Goal: Task Accomplishment & Management: Complete application form

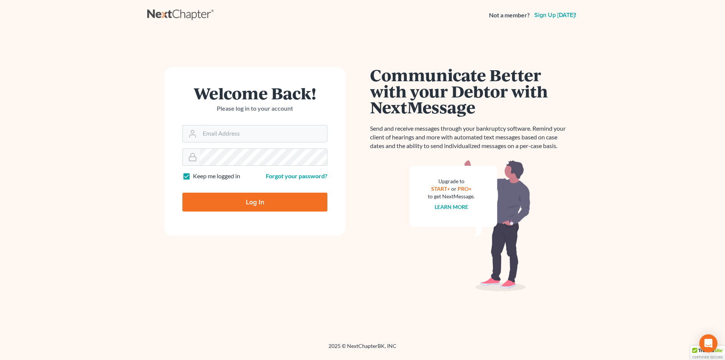
click at [229, 144] on form "Welcome Back! Please log in to your account Email Address Password Keep me logg…" at bounding box center [254, 151] width 181 height 169
click at [230, 139] on input "Email Address" at bounding box center [263, 133] width 127 height 17
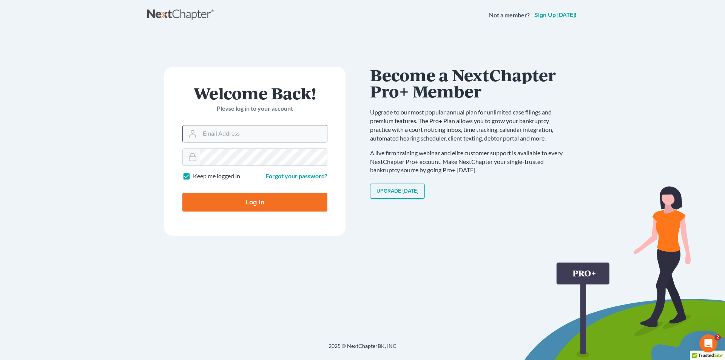
click at [257, 137] on input "Email Address" at bounding box center [263, 133] width 127 height 17
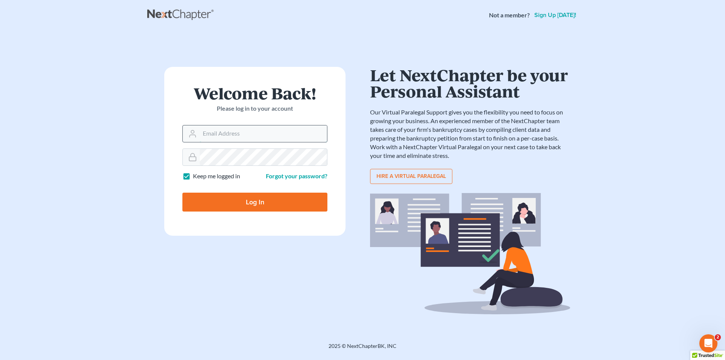
click at [228, 137] on input "Email Address" at bounding box center [263, 133] width 127 height 17
paste input "farvastra@gmail.com"
type input "farvastra@gmail.com"
click at [263, 196] on input "Log In" at bounding box center [254, 202] width 145 height 19
type input "Thinking..."
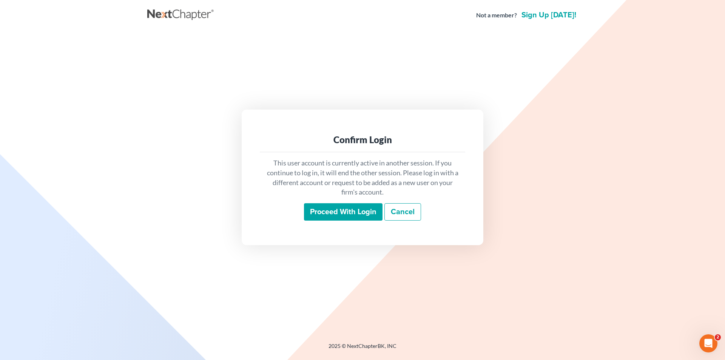
click at [335, 210] on input "Proceed with login" at bounding box center [343, 211] width 79 height 17
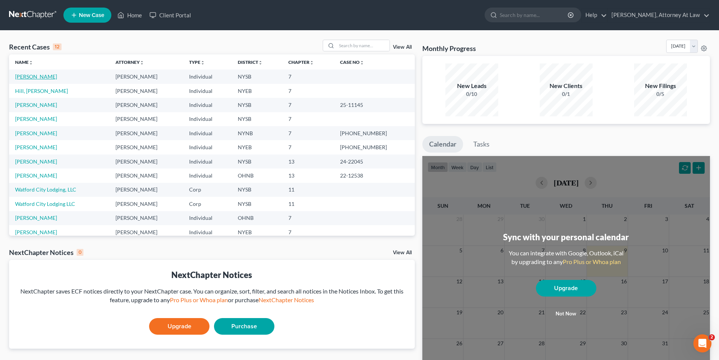
click at [34, 77] on link "Nasser, Mustafa" at bounding box center [36, 76] width 42 height 6
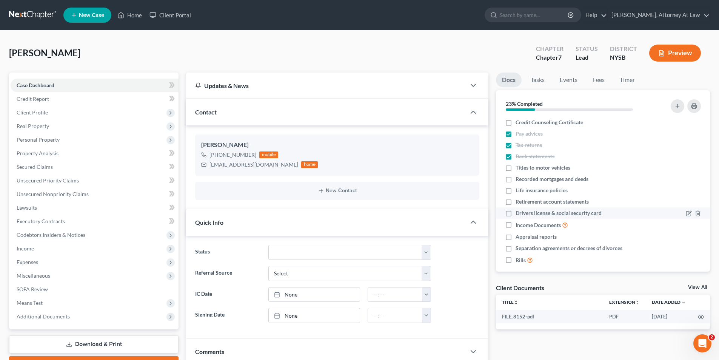
click at [516, 215] on label "Drivers license & social security card" at bounding box center [559, 213] width 86 height 8
click at [519, 214] on input "Drivers license & social security card" at bounding box center [521, 211] width 5 height 5
click at [516, 215] on label "Drivers license & social security card" at bounding box center [559, 213] width 86 height 8
click at [519, 214] on input "Drivers license & social security card" at bounding box center [521, 211] width 5 height 5
click at [516, 212] on label "Drivers license & social security card" at bounding box center [559, 213] width 86 height 8
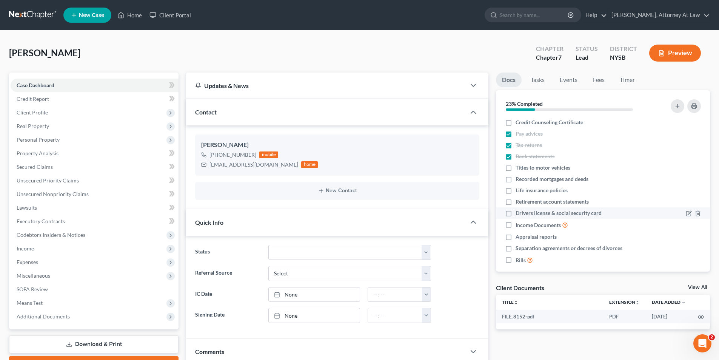
click at [519, 212] on input "Drivers license & social security card" at bounding box center [521, 211] width 5 height 5
click at [516, 212] on label "Drivers license & social security card" at bounding box center [559, 213] width 86 height 8
click at [519, 212] on input "Drivers license & social security card" at bounding box center [521, 211] width 5 height 5
click at [516, 212] on label "Drivers license & social security card" at bounding box center [559, 213] width 86 height 8
click at [519, 212] on input "Drivers license & social security card" at bounding box center [521, 211] width 5 height 5
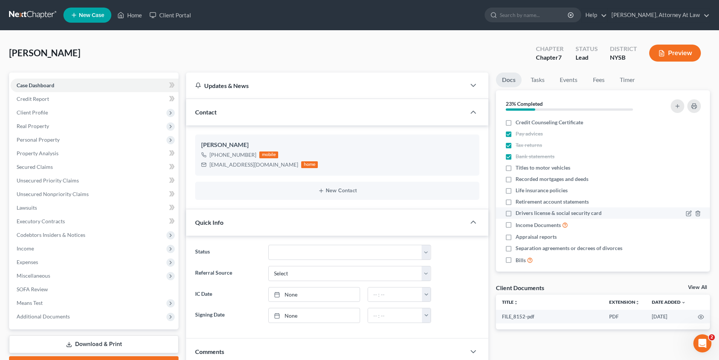
checkbox input "true"
click at [516, 123] on label "Credit Counseling Certificate" at bounding box center [550, 123] width 68 height 8
click at [519, 123] on input "Credit Counseling Certificate" at bounding box center [521, 121] width 5 height 5
checkbox input "true"
click at [682, 51] on button "Preview" at bounding box center [675, 53] width 52 height 17
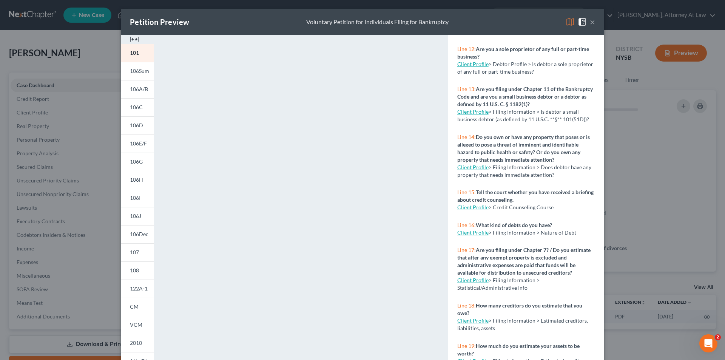
scroll to position [442, 0]
click at [457, 204] on link "Client Profile" at bounding box center [472, 207] width 31 height 6
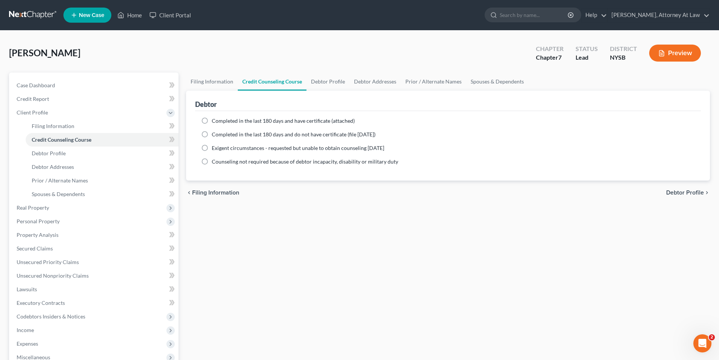
click at [212, 117] on label "Completed in the last 180 days and have certificate (attached)" at bounding box center [283, 121] width 143 height 8
click at [215, 117] on input "Completed in the last 180 days and have certificate (attached)" at bounding box center [217, 119] width 5 height 5
radio input "true"
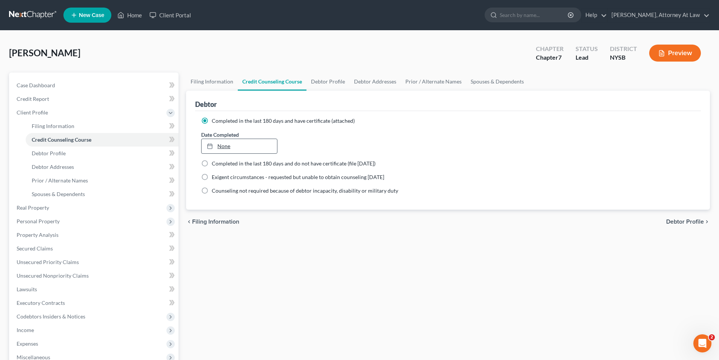
type input "10/9/2025"
click at [212, 145] on rect at bounding box center [210, 146] width 5 height 5
click at [688, 55] on button "Preview" at bounding box center [675, 53] width 52 height 17
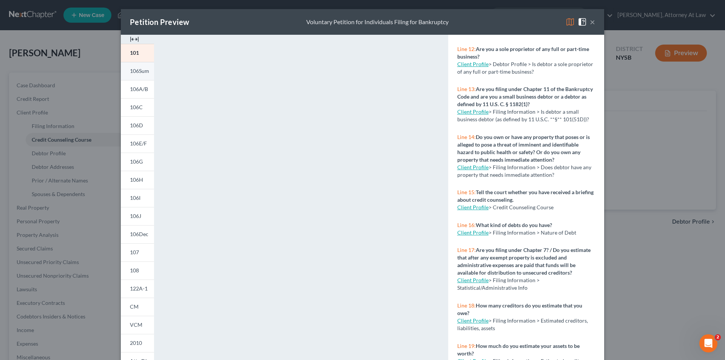
click at [141, 75] on link "106Sum" at bounding box center [137, 71] width 33 height 18
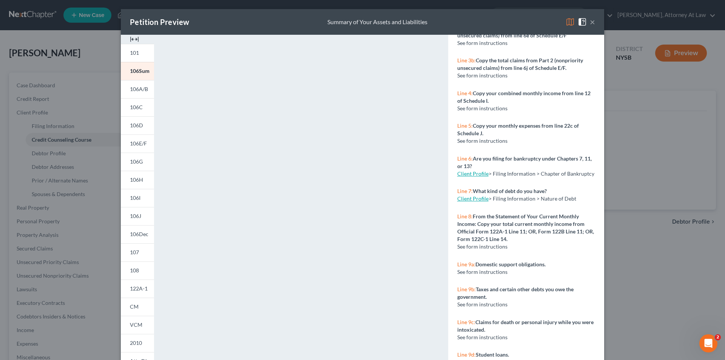
scroll to position [7, 0]
